Goal: Task Accomplishment & Management: Complete application form

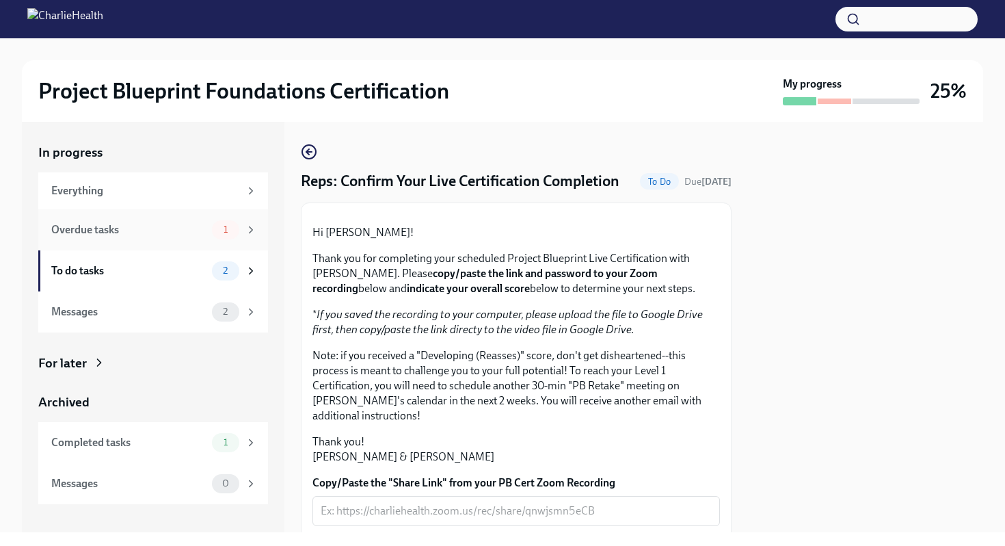
click at [170, 232] on div "Overdue tasks" at bounding box center [128, 229] width 155 height 15
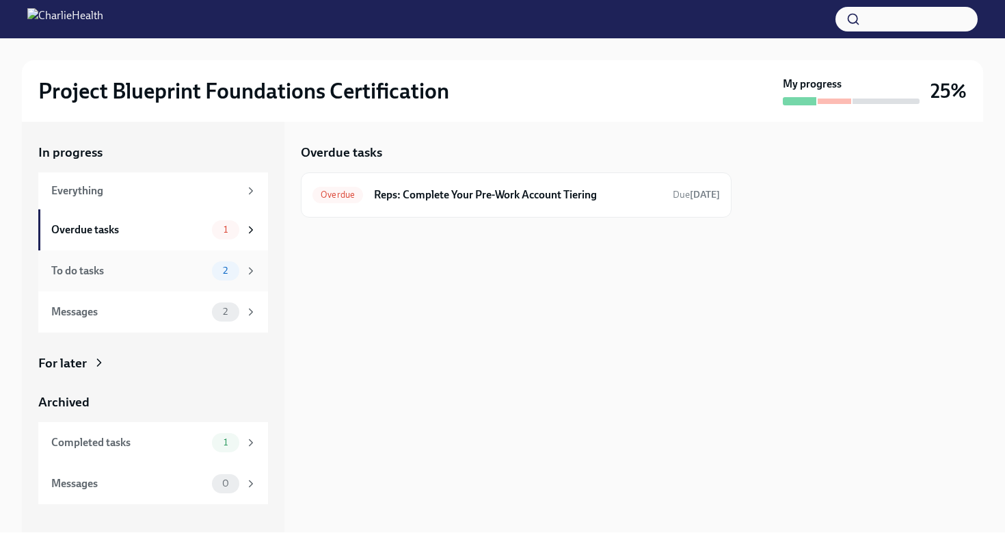
click at [167, 258] on div "To do tasks 2" at bounding box center [153, 270] width 230 height 41
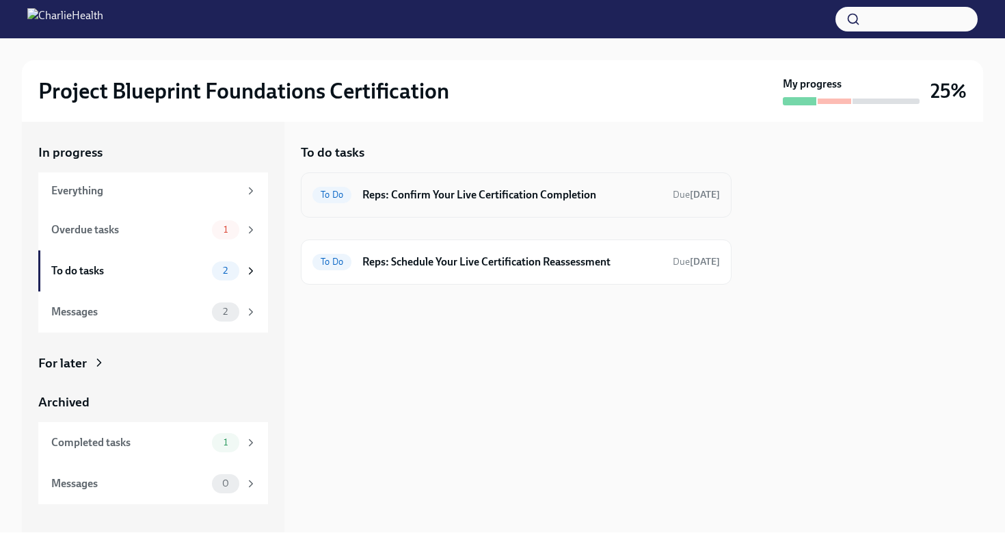
click at [423, 198] on h6 "Reps: Confirm Your Live Certification Completion" at bounding box center [511, 194] width 299 height 15
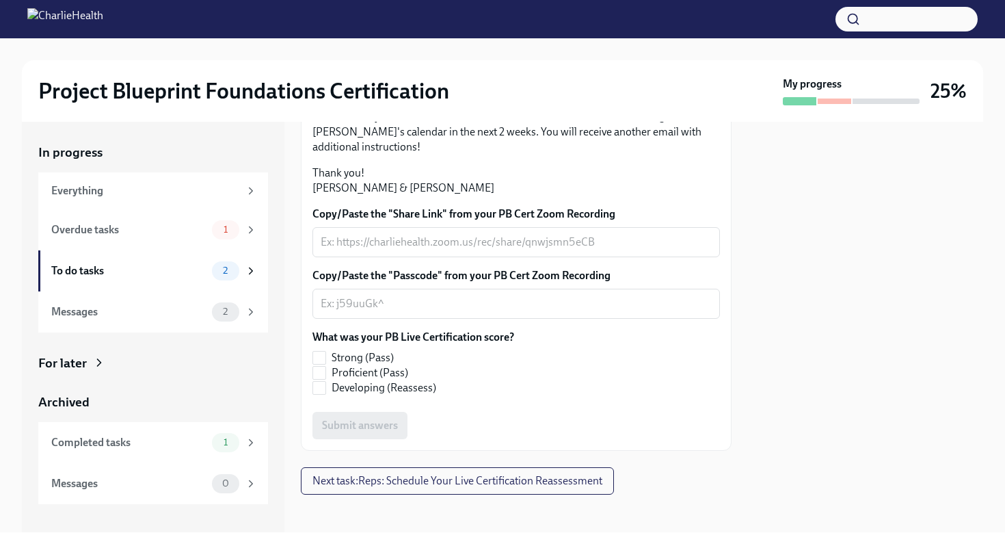
scroll to position [269, 0]
click at [359, 250] on textarea "Copy/Paste the "Share Link" from your PB Cert Zoom Recording" at bounding box center [516, 241] width 391 height 16
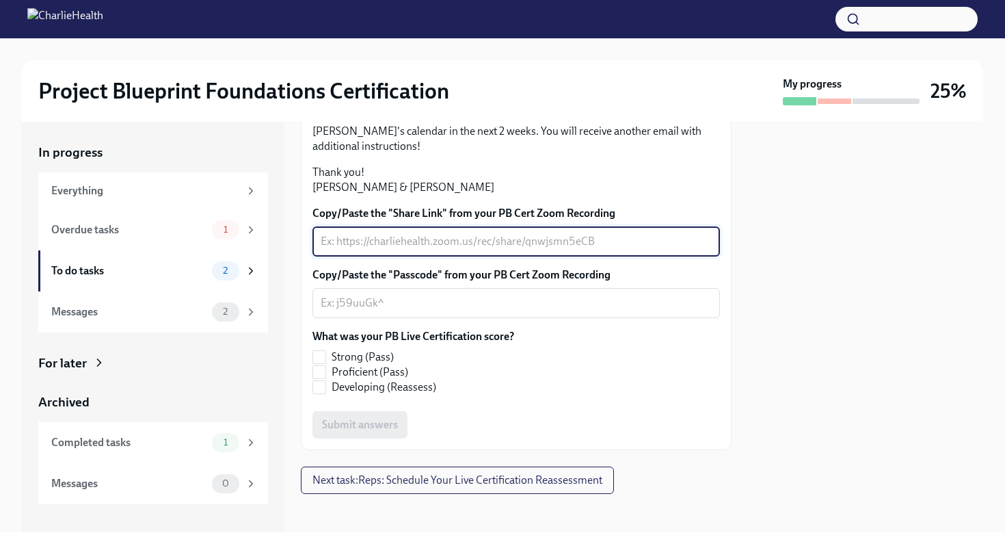
paste textarea "[URL][DOMAIN_NAME]"
type textarea "[URL][DOMAIN_NAME]"
click at [383, 311] on textarea "Copy/Paste the "Passcode" from your PB Cert Zoom Recording" at bounding box center [516, 303] width 391 height 16
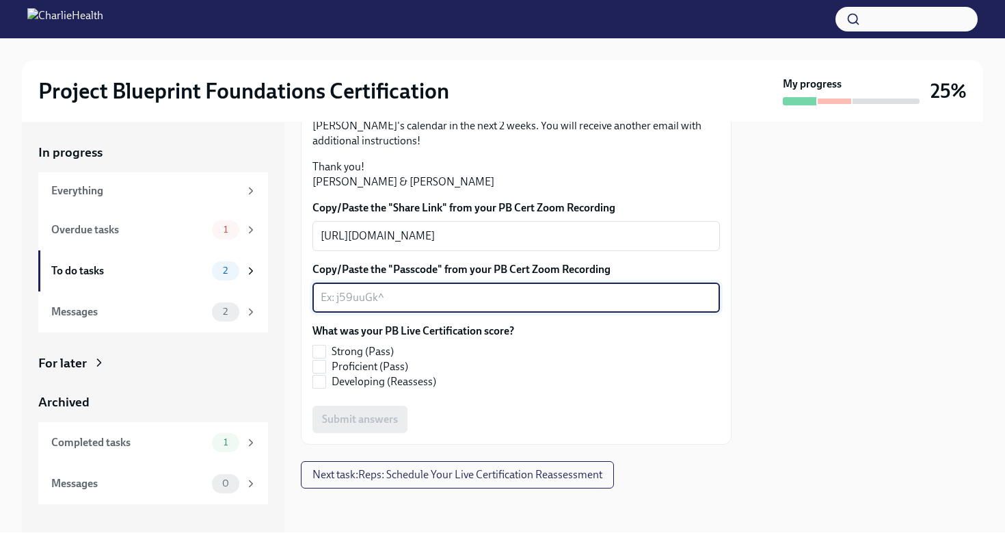
scroll to position [358, 0]
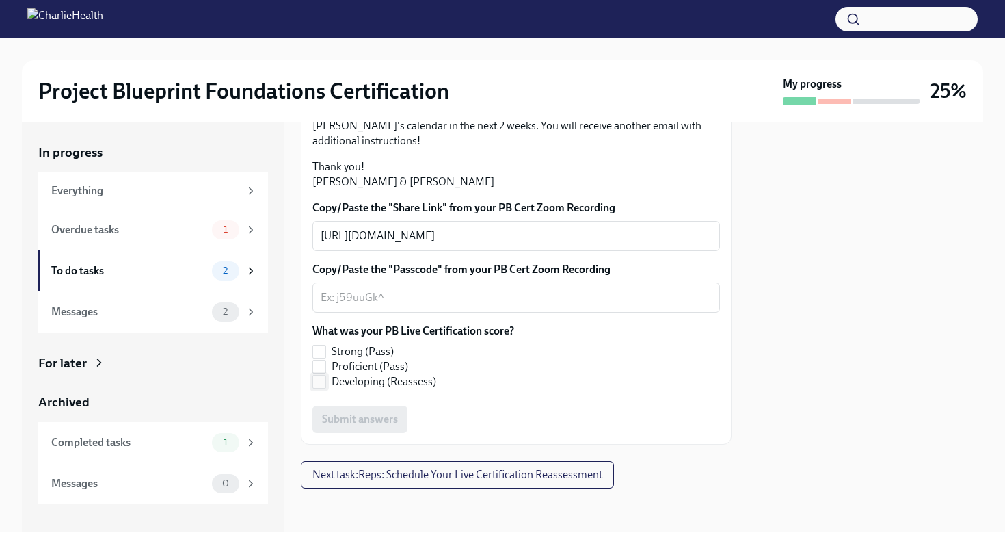
click at [326, 383] on label "Developing (Reassess)" at bounding box center [407, 381] width 191 height 15
click at [325, 383] on input "Developing (Reassess)" at bounding box center [319, 381] width 12 height 12
checkbox input "true"
click at [485, 297] on textarea "Copy/Paste the "Passcode" from your PB Cert Zoom Recording" at bounding box center [516, 297] width 391 height 16
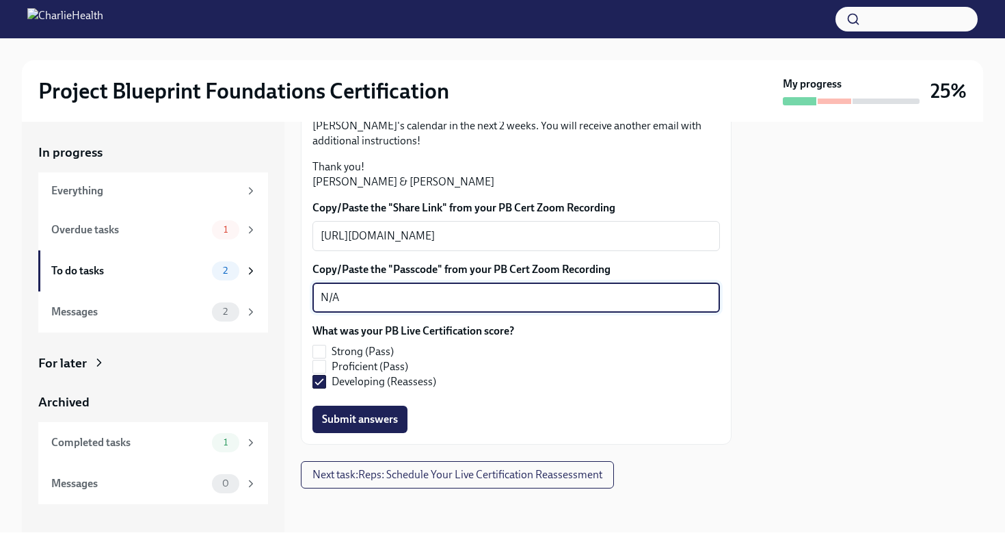
scroll to position [320, 0]
type textarea "N/A"
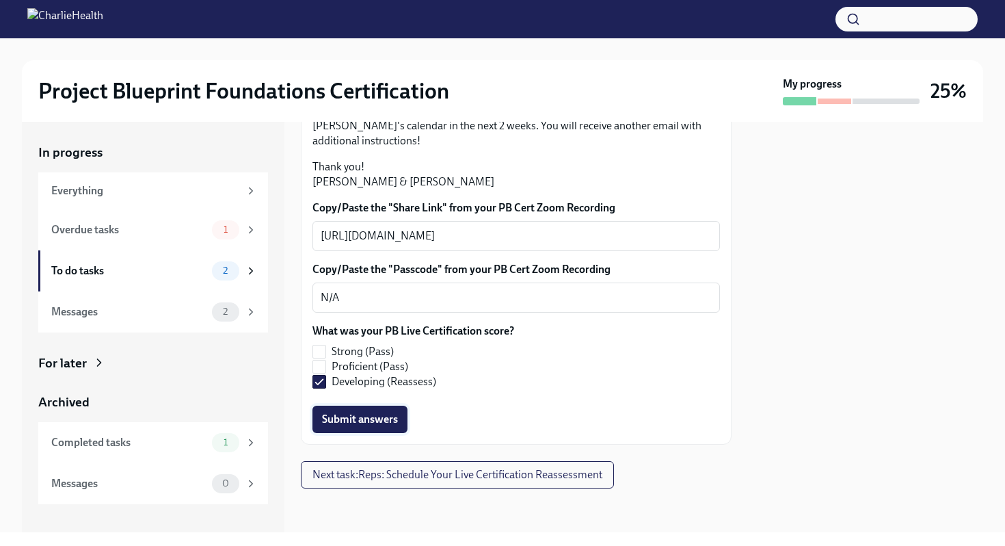
click at [343, 426] on span "Submit answers" at bounding box center [360, 419] width 76 height 14
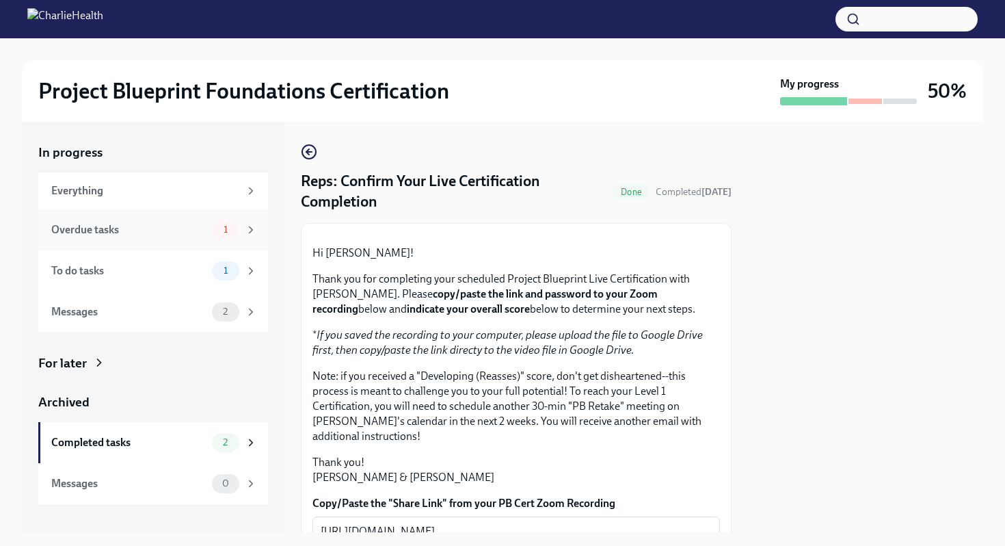
click at [177, 220] on div "Overdue tasks 1" at bounding box center [154, 229] width 206 height 19
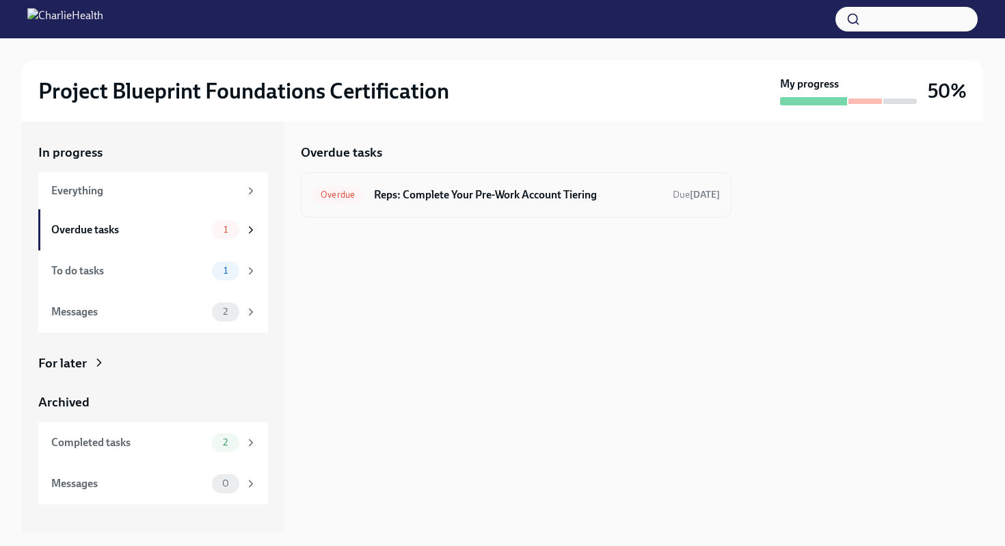
click at [433, 202] on div "Overdue Reps: Complete Your Pre-Work Account Tiering Due [DATE]" at bounding box center [515, 195] width 407 height 22
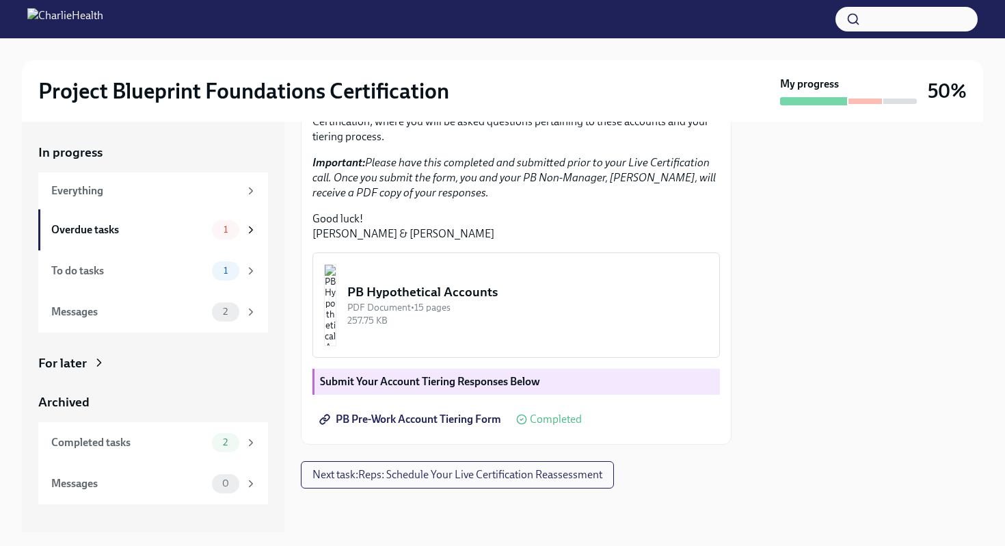
scroll to position [348, 0]
click at [180, 271] on div "To do tasks" at bounding box center [128, 270] width 155 height 15
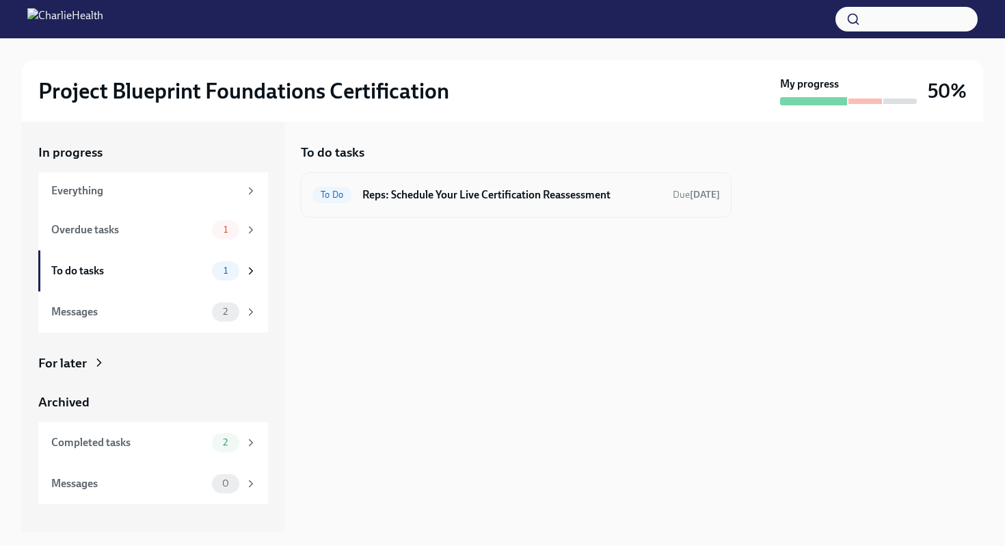
click at [438, 199] on h6 "Reps: Schedule Your Live Certification Reassessment" at bounding box center [511, 194] width 299 height 15
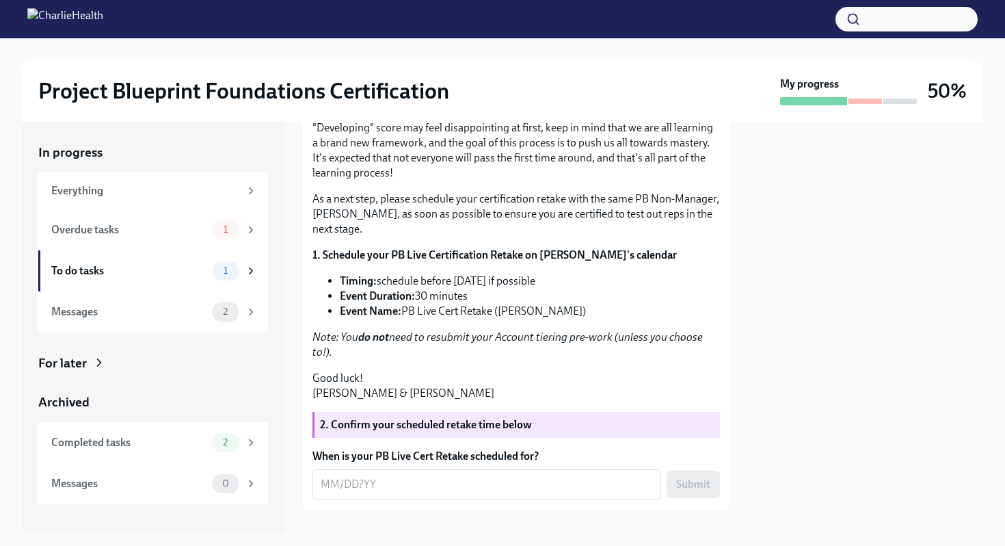
scroll to position [288, 0]
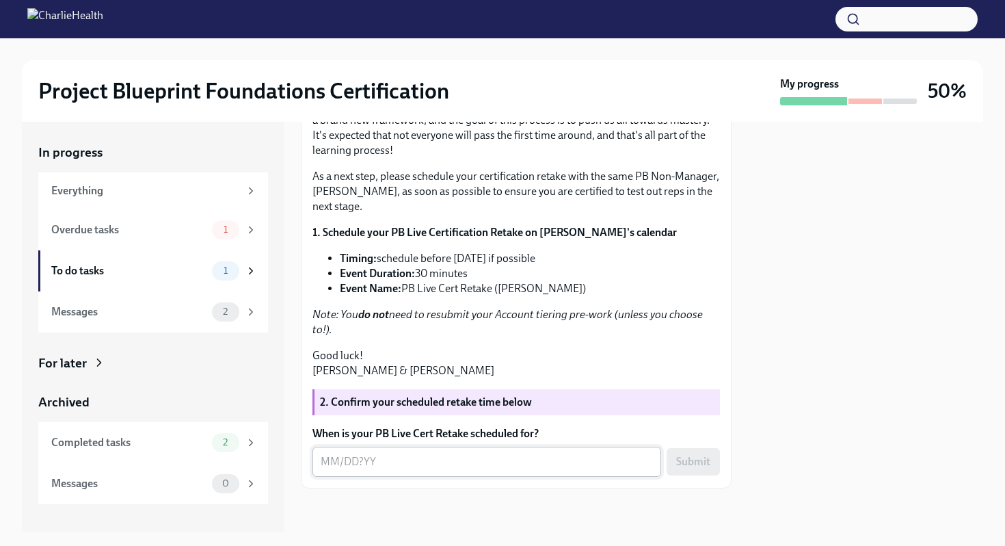
click at [379, 468] on textarea "When is your PB Live Cert Retake scheduled for?" at bounding box center [487, 461] width 332 height 16
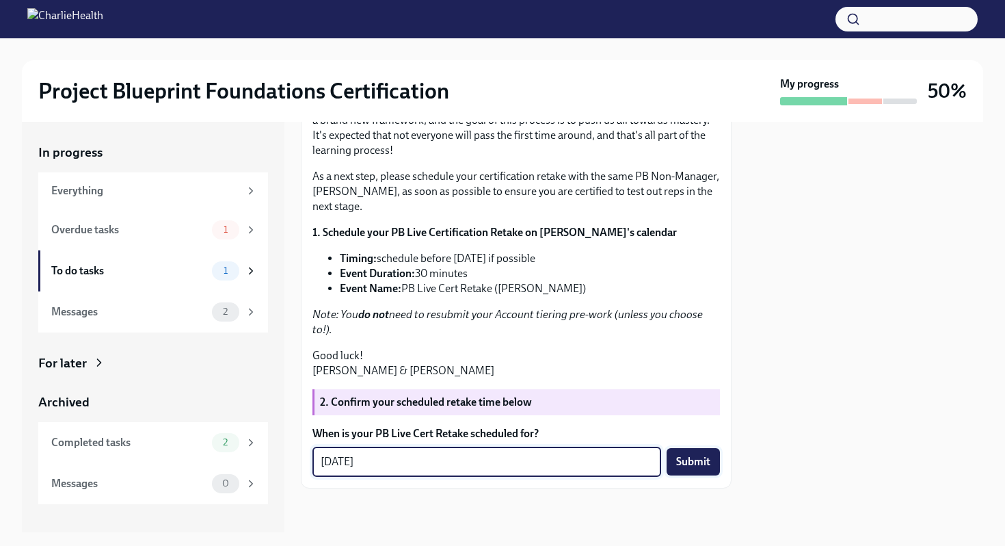
type textarea "[DATE]"
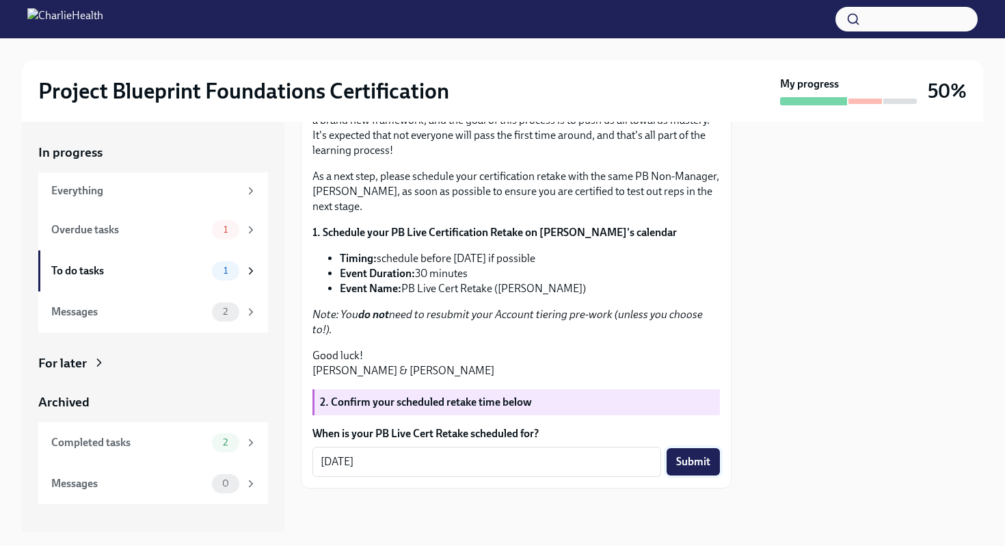
click at [708, 470] on button "Submit" at bounding box center [693, 461] width 53 height 27
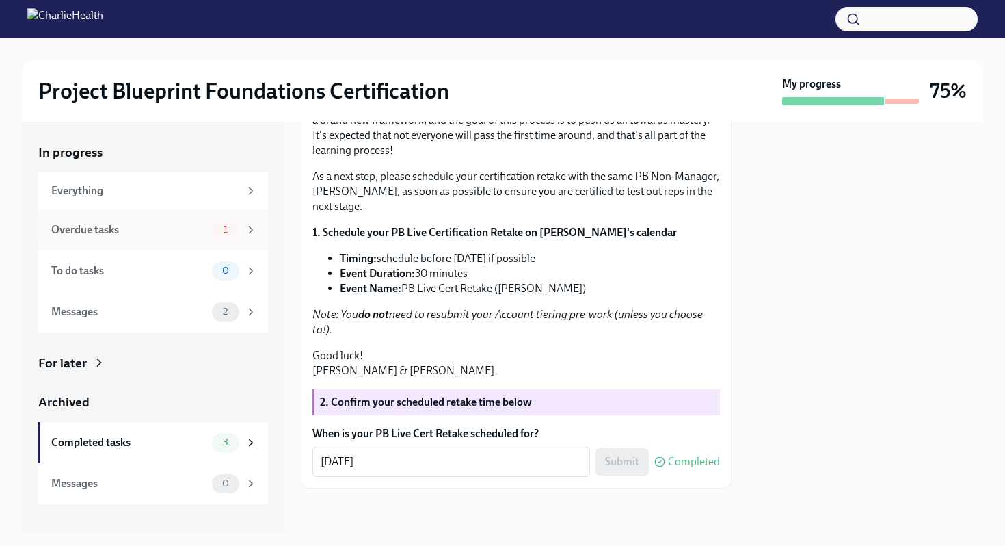
click at [145, 241] on div "Overdue tasks 1" at bounding box center [153, 229] width 230 height 41
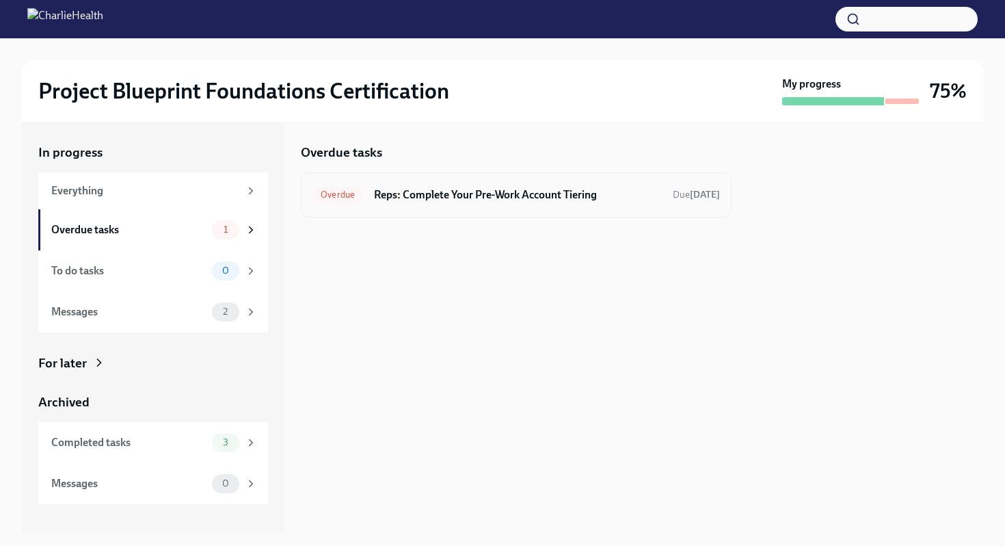
click at [429, 202] on div "Overdue Reps: Complete Your Pre-Work Account Tiering Due [DATE]" at bounding box center [515, 195] width 407 height 22
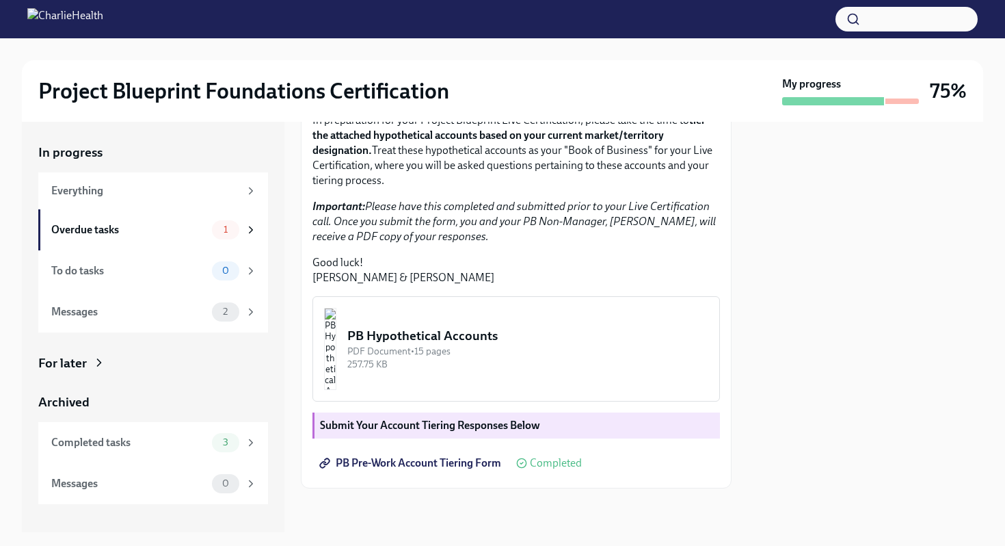
scroll to position [304, 0]
click at [336, 347] on img "button" at bounding box center [330, 349] width 12 height 82
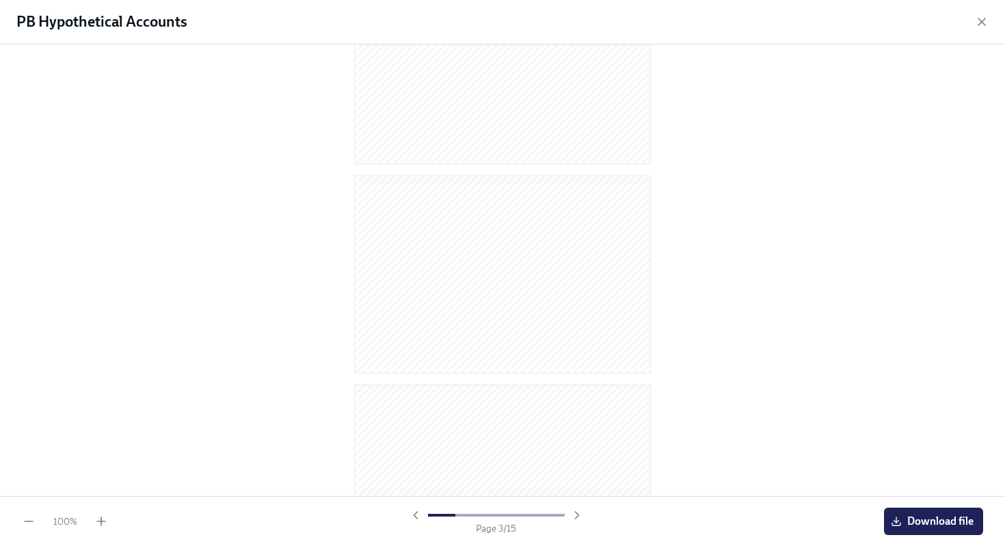
scroll to position [0, 0]
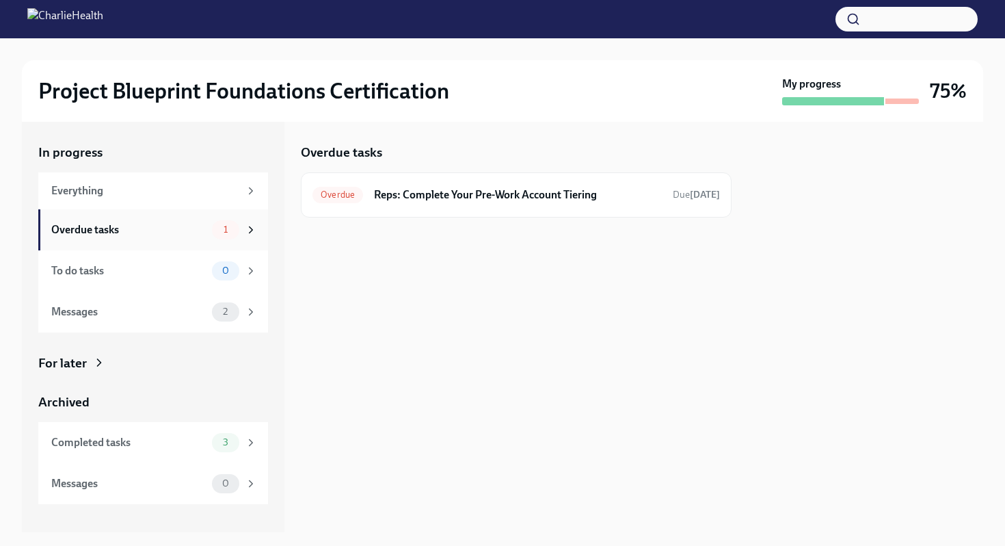
click at [175, 234] on div "Overdue tasks" at bounding box center [128, 229] width 155 height 15
click at [417, 200] on h6 "Reps: Complete Your Pre-Work Account Tiering" at bounding box center [518, 194] width 288 height 15
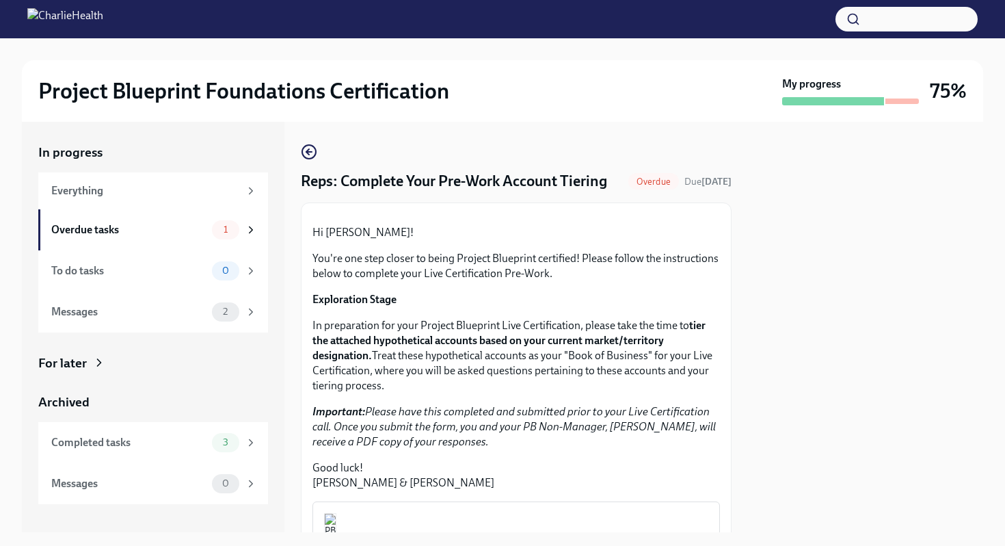
scroll to position [304, 0]
